Goal: Information Seeking & Learning: Learn about a topic

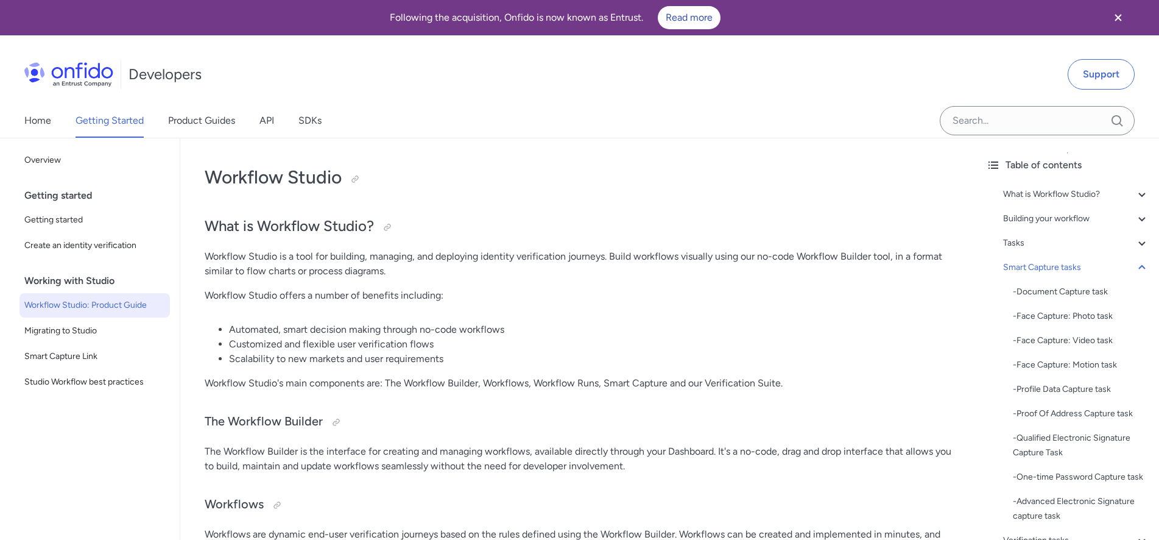
scroll to position [2051, 0]
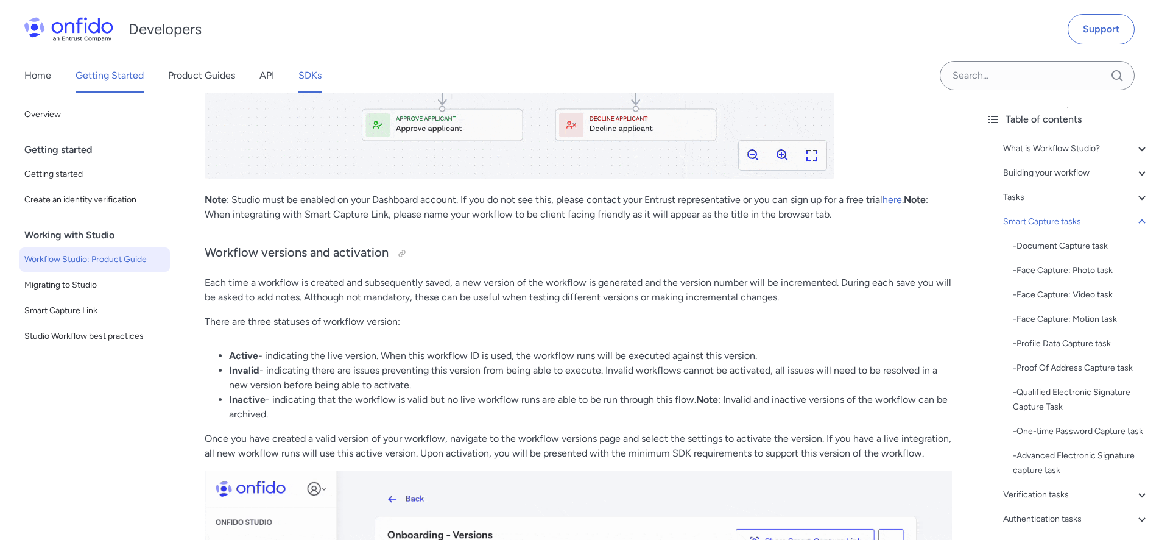
click at [317, 74] on link "SDKs" at bounding box center [310, 75] width 23 height 34
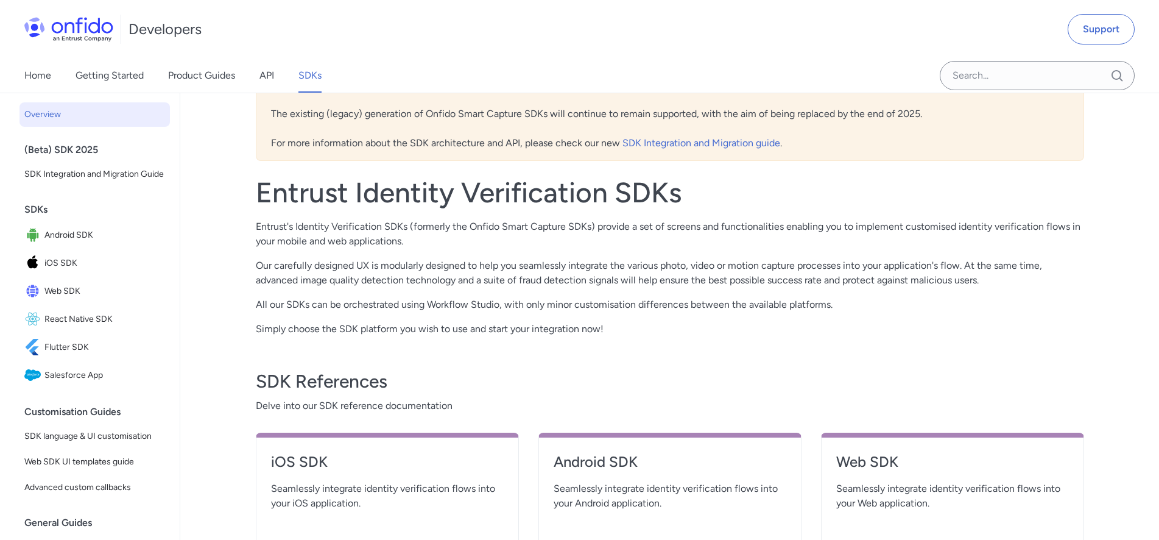
scroll to position [186, 0]
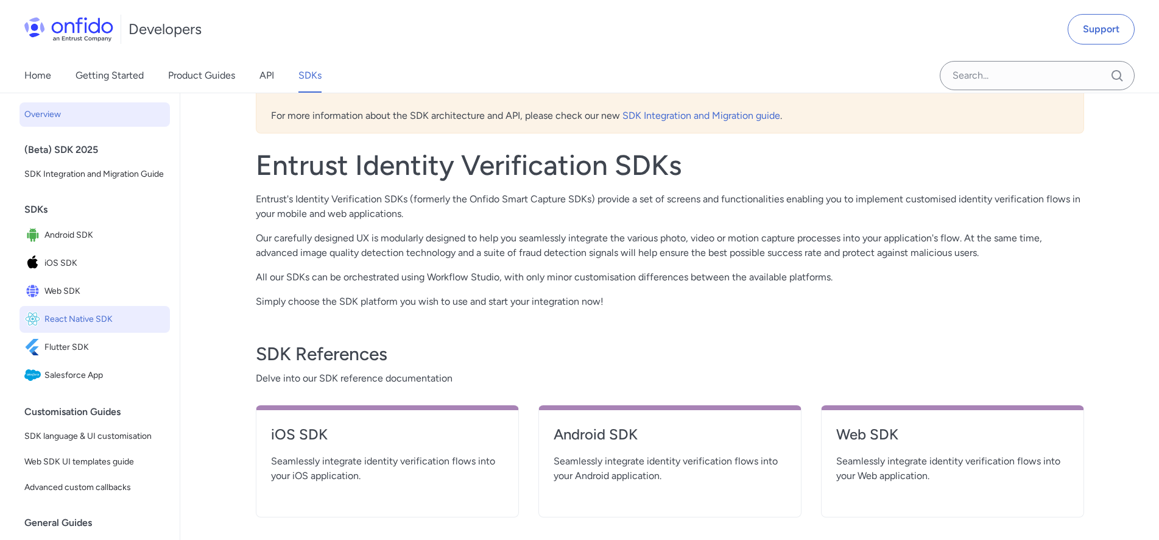
click at [85, 328] on span "React Native SDK" at bounding box center [104, 319] width 121 height 17
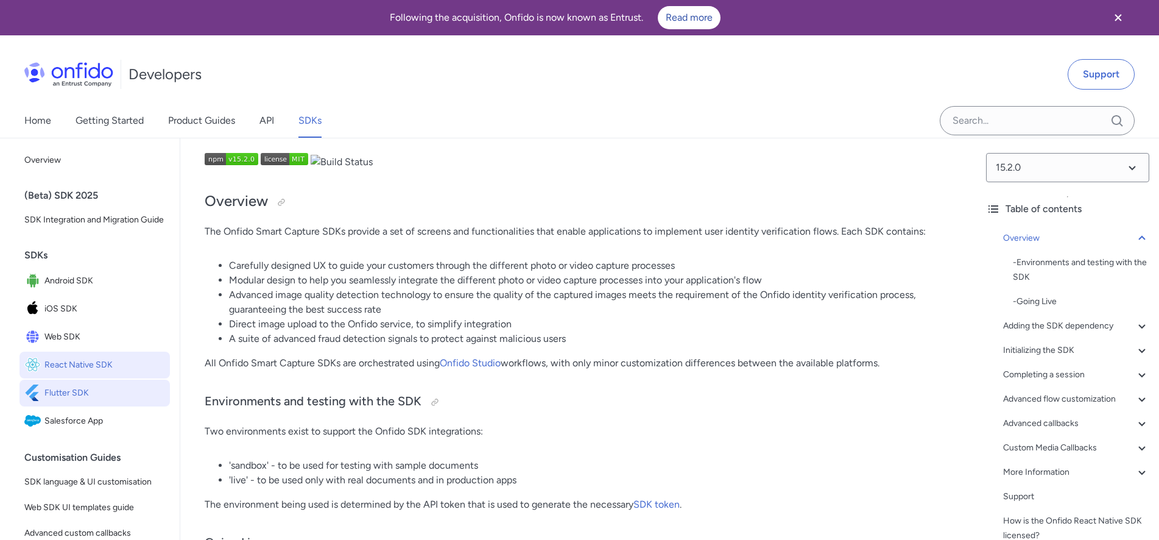
click at [64, 402] on span "Flutter SDK" at bounding box center [104, 392] width 121 height 17
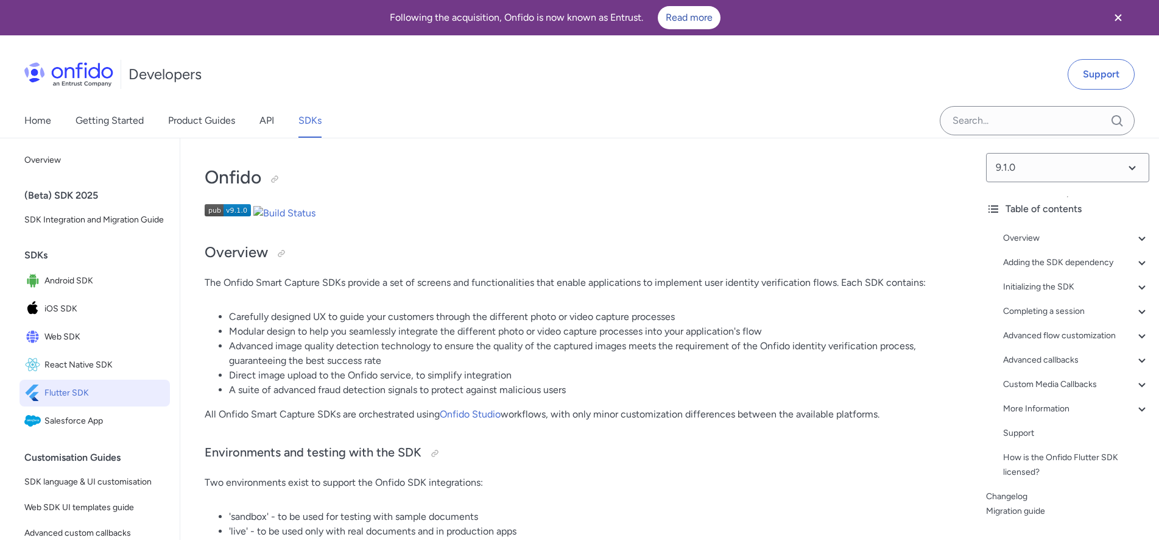
scroll to position [62, 0]
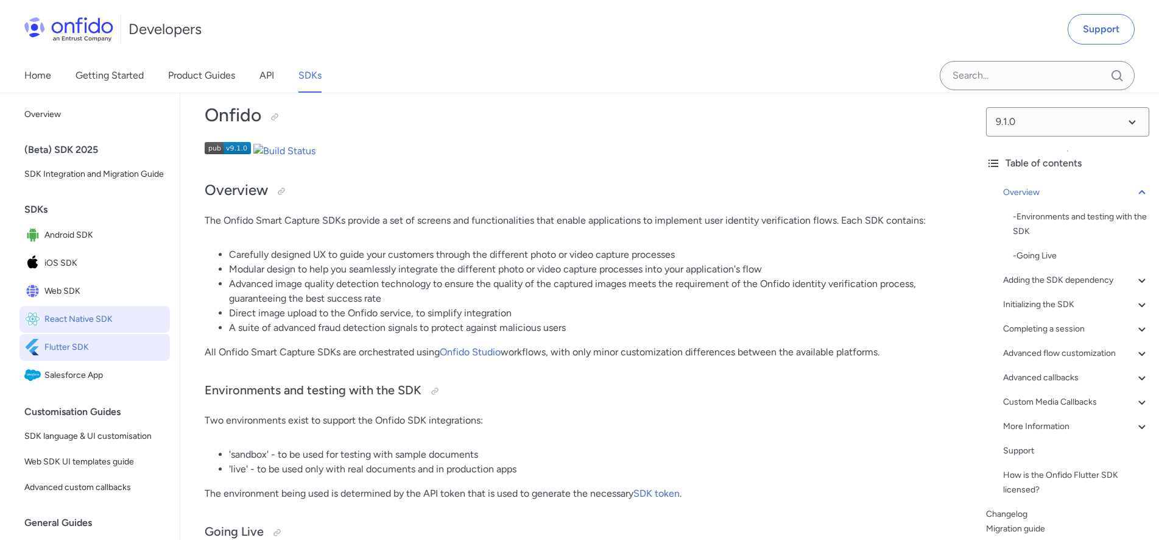
click at [75, 328] on span "React Native SDK" at bounding box center [104, 319] width 121 height 17
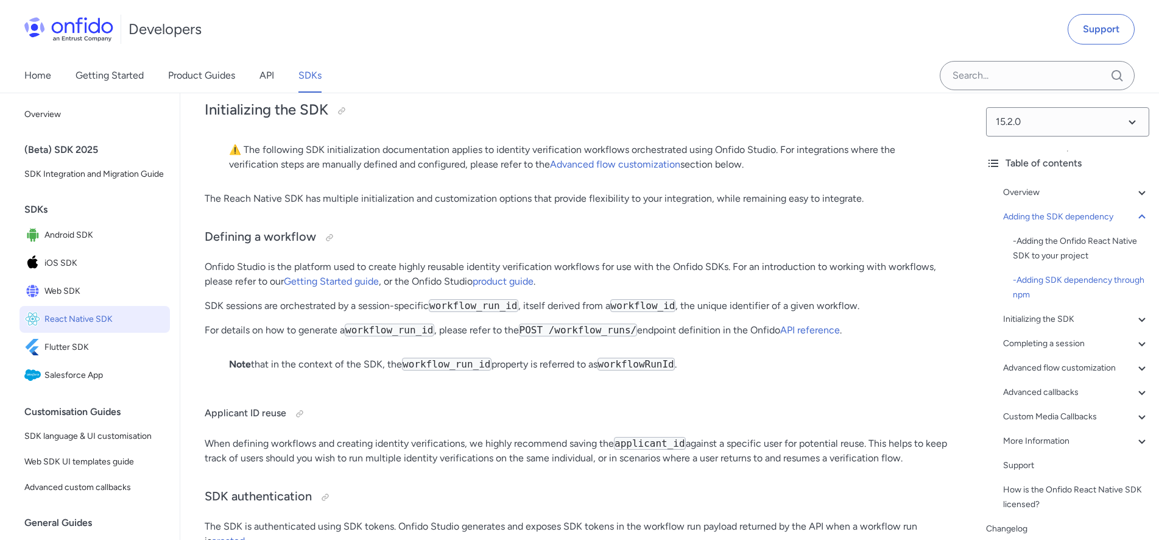
scroll to position [4350, 0]
